Goal: Task Accomplishment & Management: Use online tool/utility

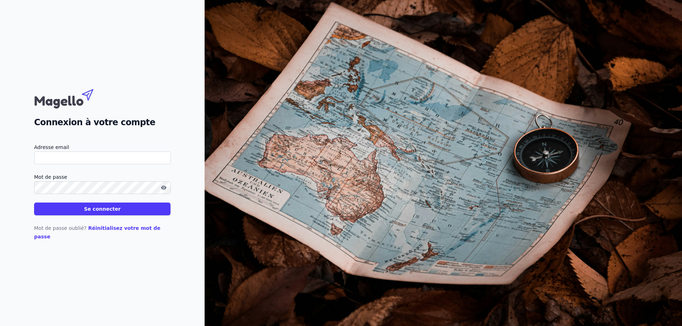
click at [39, 161] on input "Adresse email" at bounding box center [102, 158] width 137 height 13
type input "[PERSON_NAME][EMAIL_ADDRESS][PERSON_NAME][DOMAIN_NAME]"
click at [44, 164] on input "Adresse email" at bounding box center [102, 158] width 137 height 13
type input "[PERSON_NAME][EMAIL_ADDRESS][DOMAIN_NAME]"
click at [101, 216] on button "Se connecter" at bounding box center [102, 209] width 136 height 13
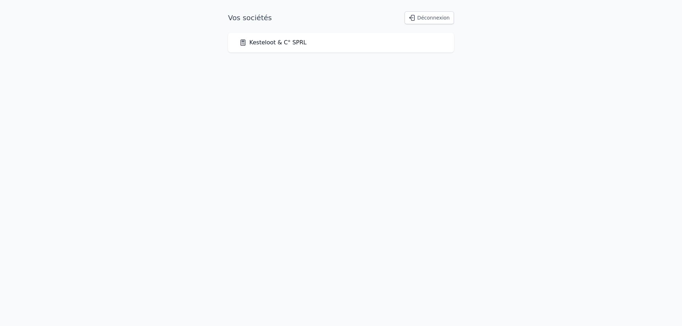
click at [271, 40] on link "Kesteloot & C° SPRL" at bounding box center [272, 42] width 67 height 9
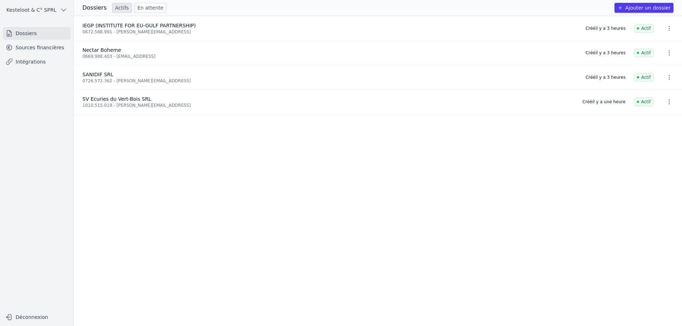
click at [26, 47] on link "Sources financières" at bounding box center [37, 47] width 68 height 13
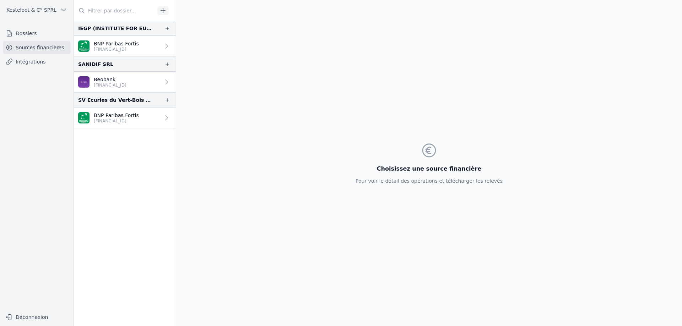
click at [163, 45] on icon at bounding box center [166, 46] width 7 height 7
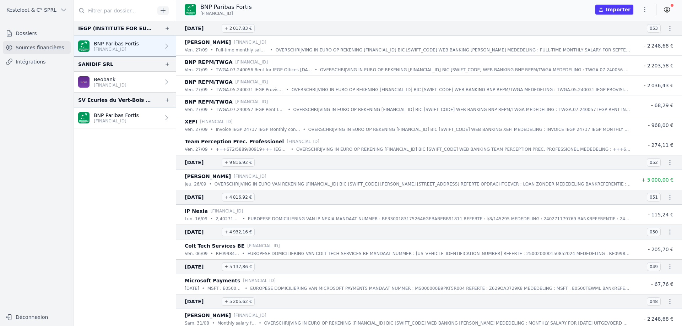
click at [617, 11] on button "Importer" at bounding box center [614, 10] width 38 height 10
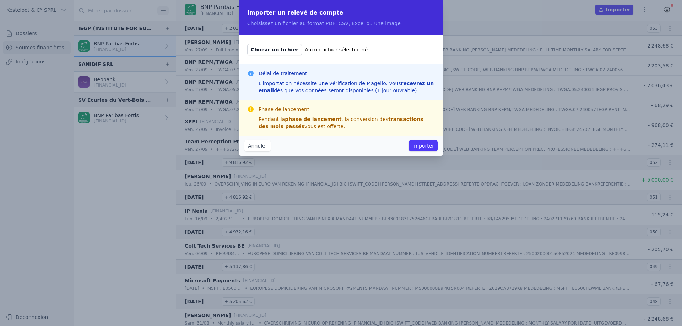
drag, startPoint x: 276, startPoint y: 52, endPoint x: 259, endPoint y: 61, distance: 19.4
click at [259, 61] on div "Choisir un fichier Aucun fichier sélectionné" at bounding box center [341, 50] width 205 height 28
click at [253, 51] on span "Choisir un fichier" at bounding box center [274, 49] width 55 height 11
click at [247, 44] on input "Choisir un fichier Aucun fichier sélectionné" at bounding box center [247, 44] width 0 height 0
click at [251, 147] on button "Annuler" at bounding box center [257, 145] width 26 height 11
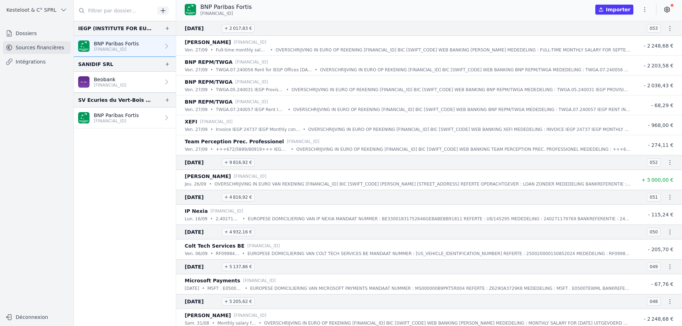
click at [154, 87] on link "Beobank [FINANCIAL_ID]" at bounding box center [125, 82] width 102 height 21
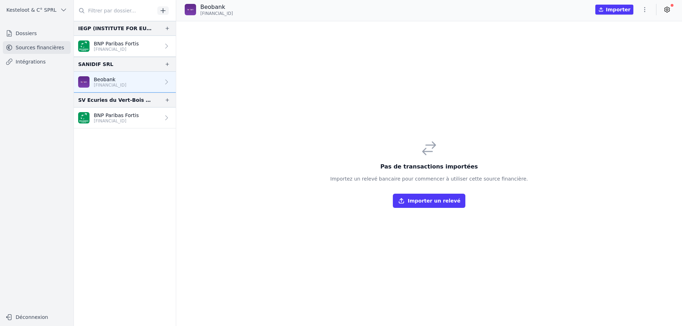
click at [101, 116] on p "BNP Paribas Fortis" at bounding box center [116, 115] width 45 height 7
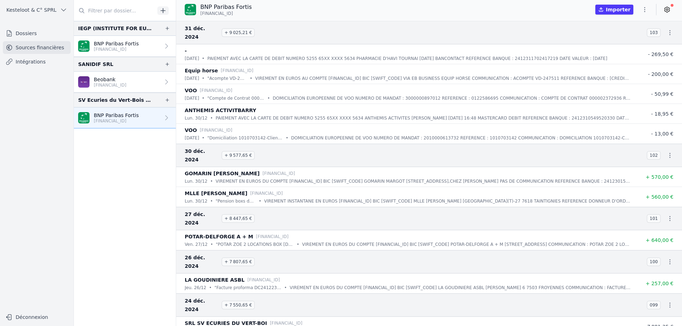
click at [644, 12] on icon "button" at bounding box center [644, 9] width 7 height 7
click at [614, 38] on button "Exporter" at bounding box center [627, 37] width 51 height 13
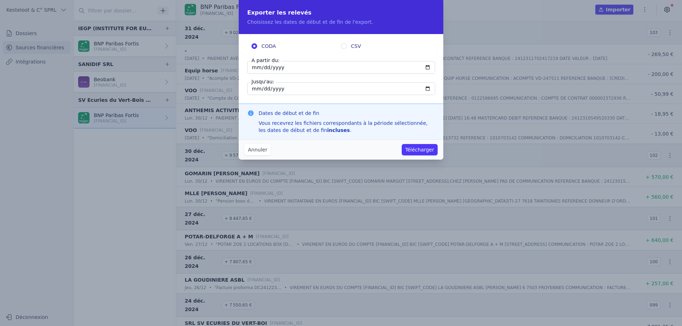
click at [402, 59] on fieldset "CODA CSV A partir du: [DATE] Jusqu'au: [DATE]" at bounding box center [341, 69] width 188 height 53
click at [385, 67] on input "[DATE]" at bounding box center [341, 67] width 188 height 13
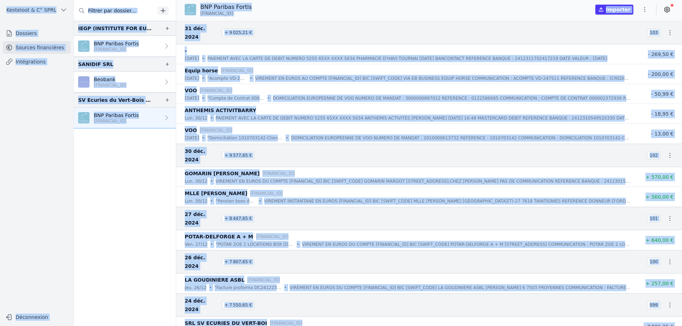
drag, startPoint x: 680, startPoint y: 39, endPoint x: 659, endPoint y: 306, distance: 267.5
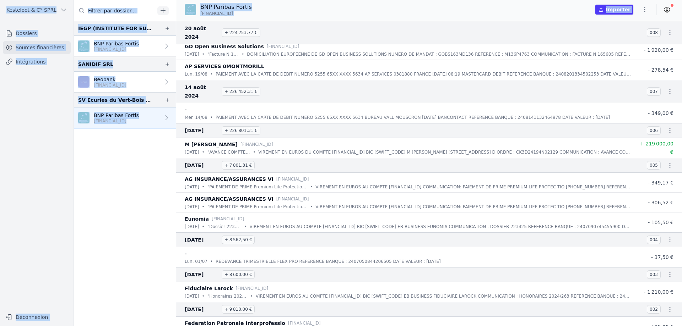
scroll to position [6984, 0]
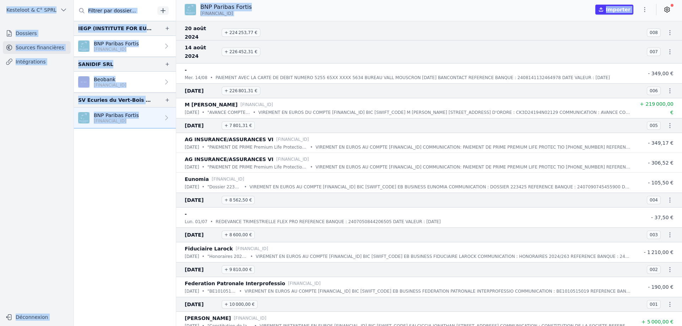
click at [154, 45] on link "BNP Paribas Fortis [FINANCIAL_ID]" at bounding box center [125, 46] width 102 height 21
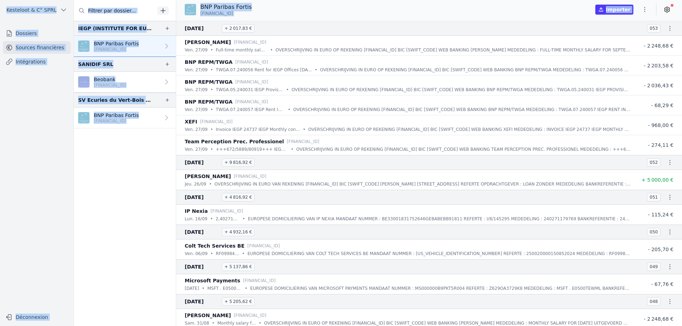
click at [91, 45] on div "BNP Paribas Fortis [FINANCIAL_ID]" at bounding box center [108, 46] width 61 height 12
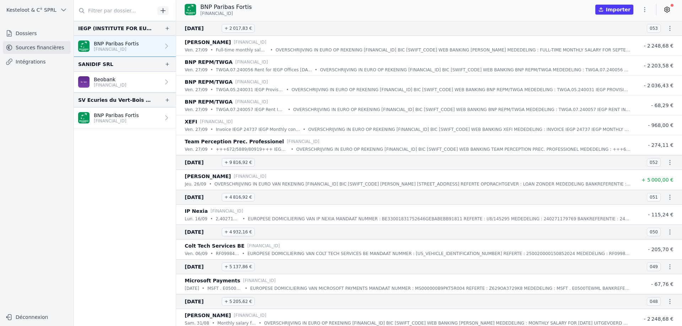
click at [272, 156] on li "[DATE] + 9 816,92 € 052" at bounding box center [429, 162] width 506 height 15
click at [163, 45] on icon at bounding box center [166, 46] width 7 height 7
click at [165, 47] on icon at bounding box center [166, 46] width 2 height 5
click at [647, 10] on icon "button" at bounding box center [644, 9] width 7 height 7
click at [628, 39] on button "Exporter" at bounding box center [627, 37] width 51 height 13
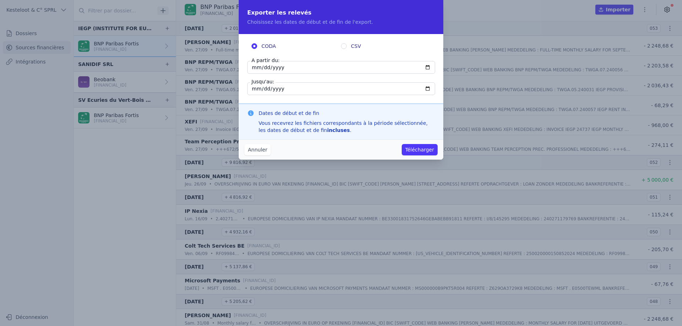
click at [283, 66] on input "[DATE]" at bounding box center [341, 67] width 188 height 13
type input "[DATE]"
click at [426, 150] on button "Télécharger" at bounding box center [420, 149] width 36 height 11
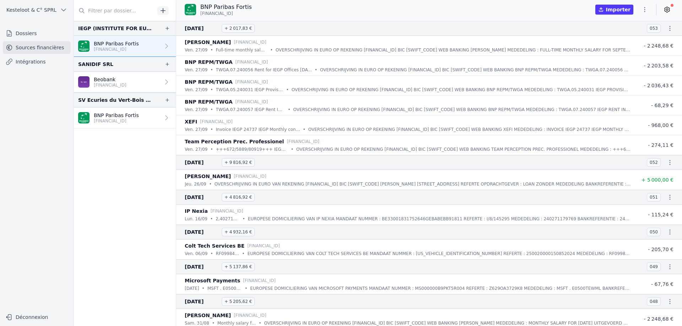
drag, startPoint x: 207, startPoint y: 41, endPoint x: 225, endPoint y: 40, distance: 18.2
click at [207, 40] on p "[PERSON_NAME]" at bounding box center [208, 42] width 46 height 9
click at [163, 122] on link "BNP Paribas Fortis [FINANCIAL_ID]" at bounding box center [125, 118] width 102 height 21
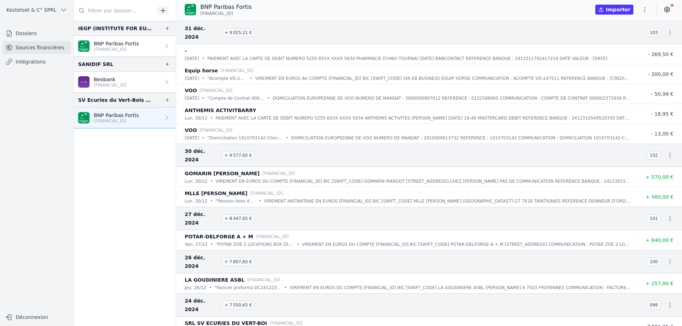
click at [646, 12] on icon "button" at bounding box center [644, 9] width 7 height 7
click at [622, 39] on button "Exporter" at bounding box center [627, 37] width 51 height 13
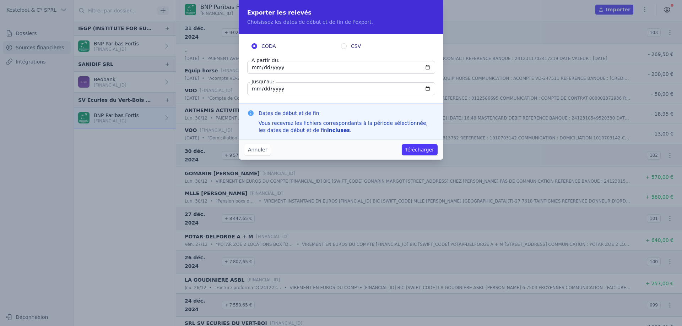
click at [282, 90] on input "[DATE]" at bounding box center [341, 88] width 188 height 13
type input "[DATE]"
click at [424, 153] on button "Télécharger" at bounding box center [420, 149] width 36 height 11
click at [362, 82] on fieldset "CODA CSV A partir du: [DATE] Jusqu'au: [DATE]" at bounding box center [341, 69] width 188 height 53
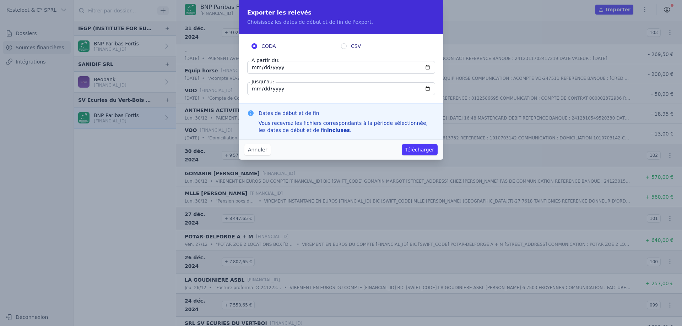
click at [253, 68] on input "[DATE]" at bounding box center [341, 67] width 188 height 13
type input "[DATE]"
drag, startPoint x: 255, startPoint y: 91, endPoint x: 255, endPoint y: 96, distance: 5.0
click at [255, 96] on div "CODA CSV A partir du: [DATE] Jusqu'au: [DATE]" at bounding box center [341, 69] width 205 height 70
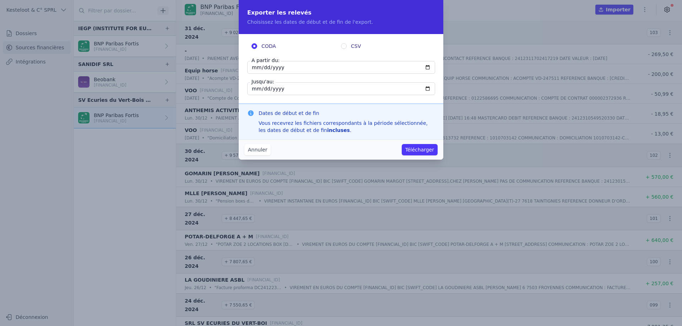
type input "[DATE]"
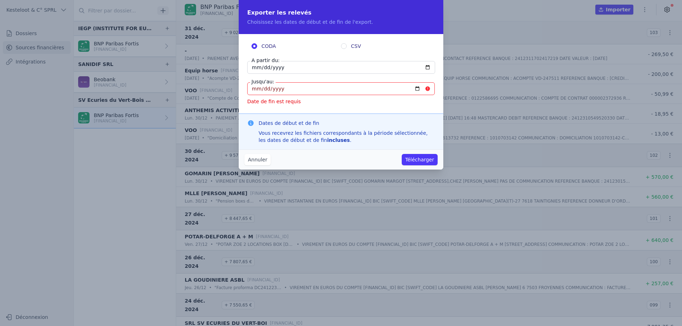
click at [260, 91] on input "Jusqu'au:" at bounding box center [341, 88] width 188 height 13
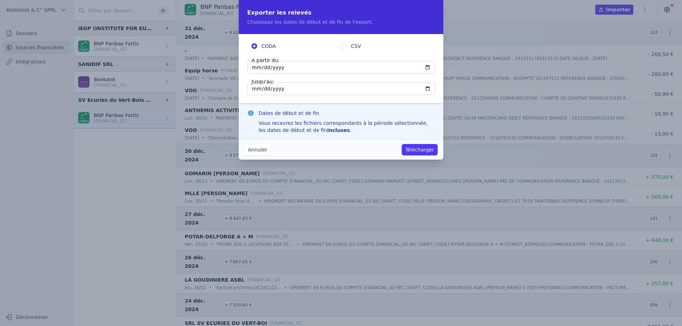
type input "0244-12-31"
type input "[DATE]"
click at [413, 151] on button "Télécharger" at bounding box center [420, 149] width 36 height 11
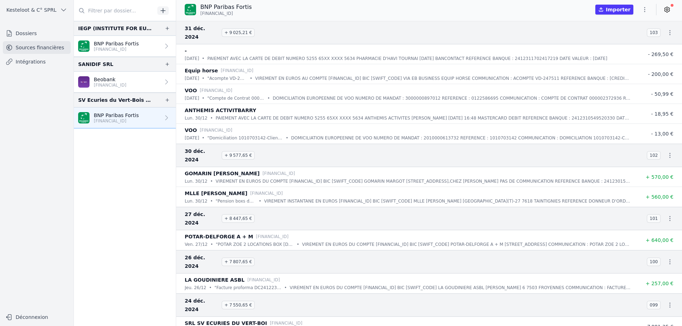
click at [128, 89] on link "Beobank [FINANCIAL_ID]" at bounding box center [125, 82] width 102 height 21
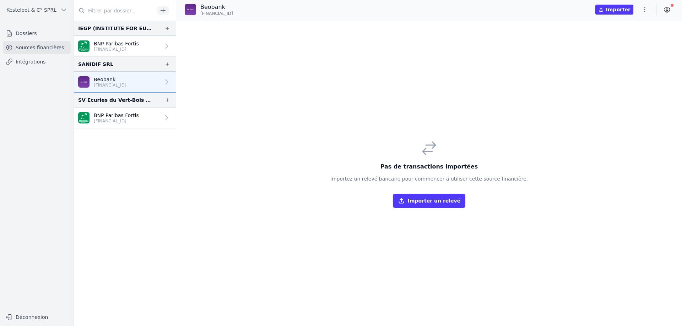
click at [95, 75] on link "Beobank [FINANCIAL_ID]" at bounding box center [125, 82] width 102 height 21
click at [100, 80] on p "Beobank" at bounding box center [110, 79] width 33 height 7
click at [225, 145] on div "Pas de transactions importées Importez un relevé bancaire pour commencer à util…" at bounding box center [429, 173] width 506 height 305
click at [123, 43] on p "BNP Paribas Fortis" at bounding box center [116, 43] width 45 height 7
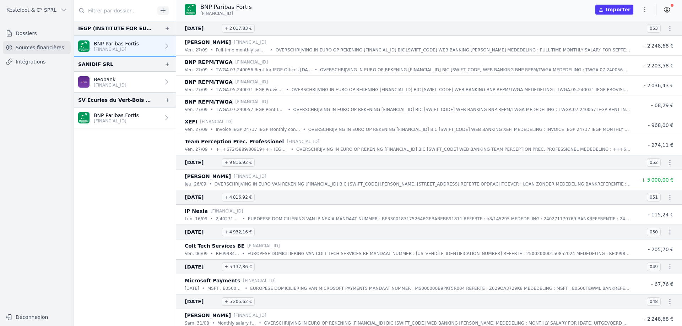
click at [86, 119] on img at bounding box center [83, 117] width 11 height 11
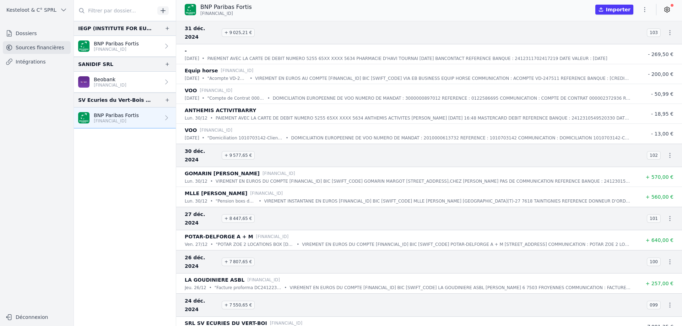
click at [83, 77] on img at bounding box center [83, 81] width 11 height 11
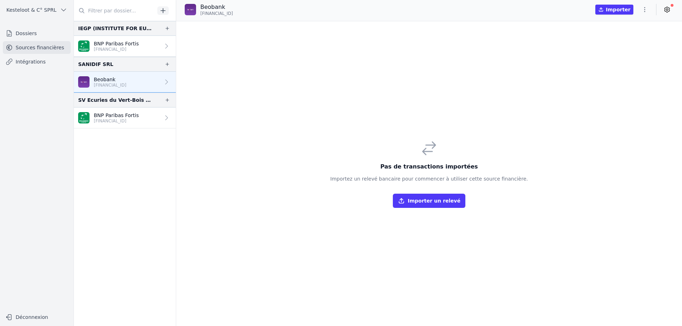
click at [430, 202] on button "Importer un relevé" at bounding box center [429, 201] width 72 height 14
drag, startPoint x: 538, startPoint y: 94, endPoint x: 505, endPoint y: 96, distance: 33.4
click at [115, 86] on p "[FINANCIAL_ID]" at bounding box center [110, 85] width 33 height 6
click at [427, 203] on button "Importer un relevé" at bounding box center [429, 201] width 72 height 14
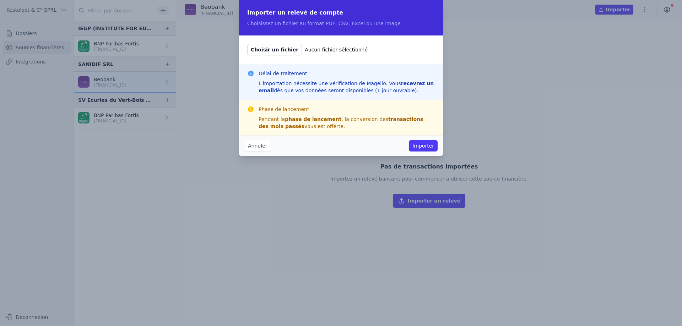
click at [265, 49] on span "Choisir un fichier" at bounding box center [274, 49] width 55 height 11
click at [247, 44] on input "Choisir un fichier Aucun fichier sélectionné" at bounding box center [247, 44] width 0 height 0
type input "C:\fakepath\SANIDIF - Extrait de comptes [FINANCIAL_ID] 2022.pdf"
click at [426, 147] on button "Importer" at bounding box center [423, 145] width 29 height 11
